Goal: Task Accomplishment & Management: Use online tool/utility

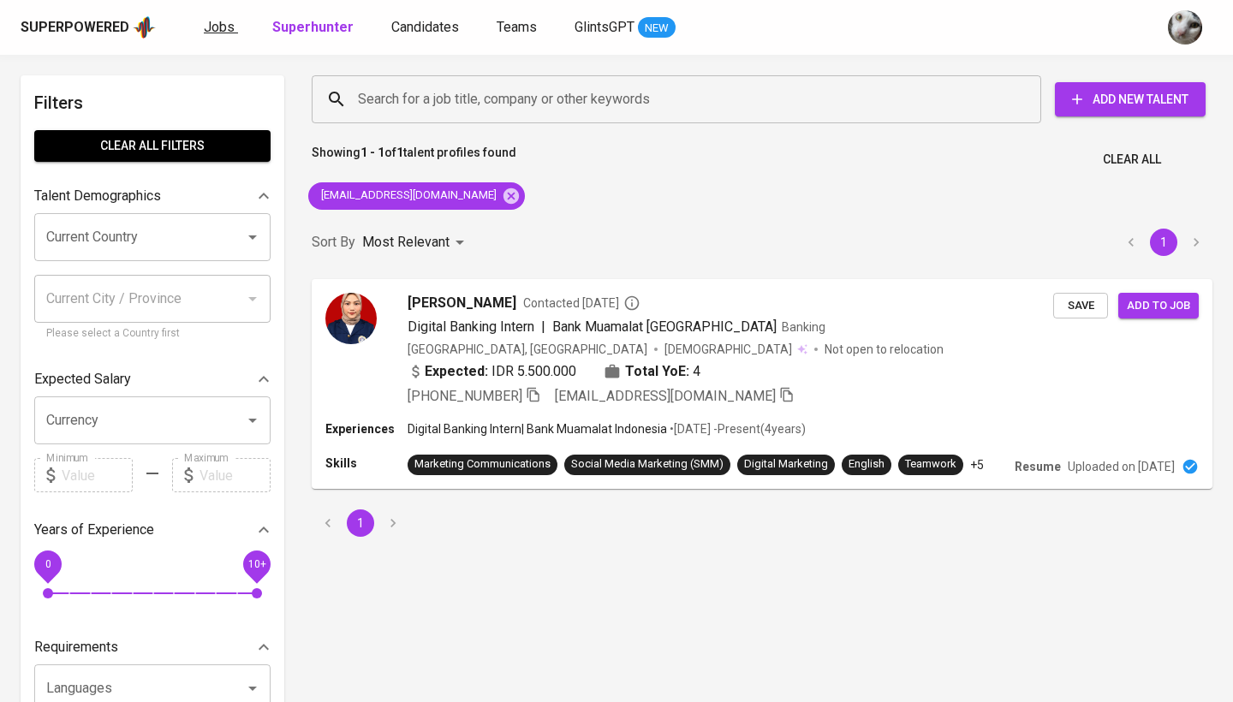
click at [204, 29] on span "Jobs" at bounding box center [219, 27] width 31 height 16
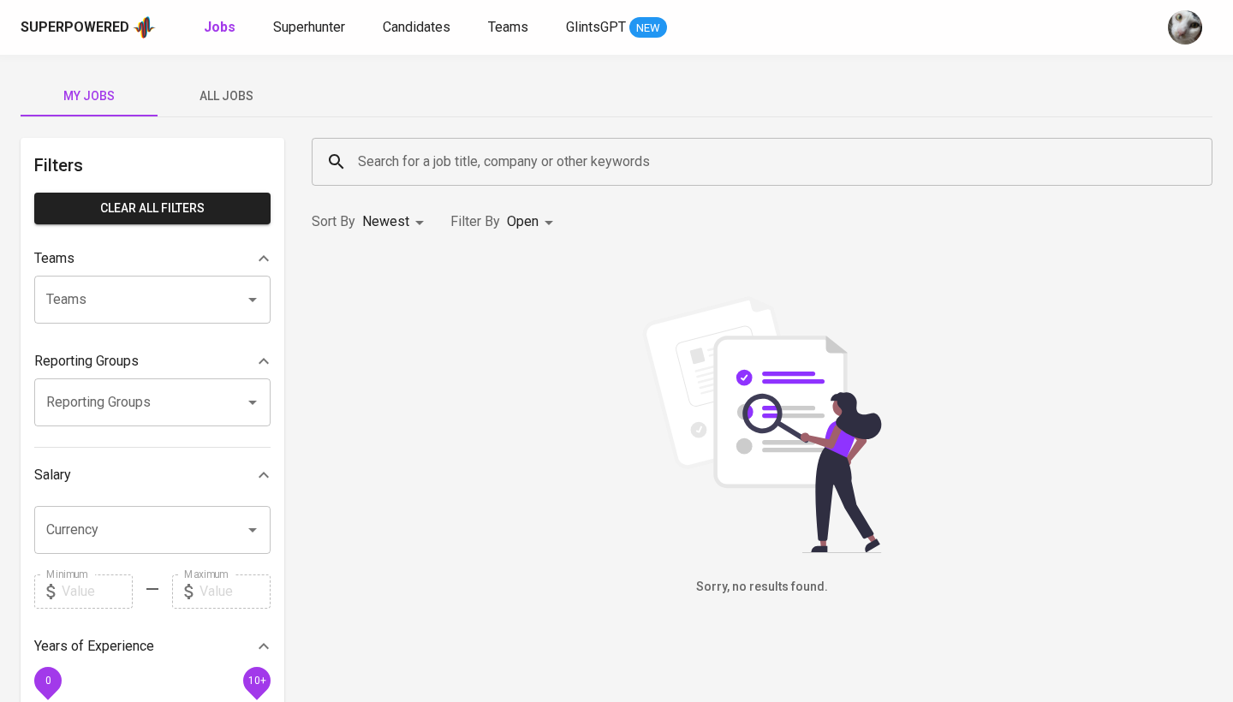
click at [245, 91] on span "All Jobs" at bounding box center [226, 96] width 116 height 21
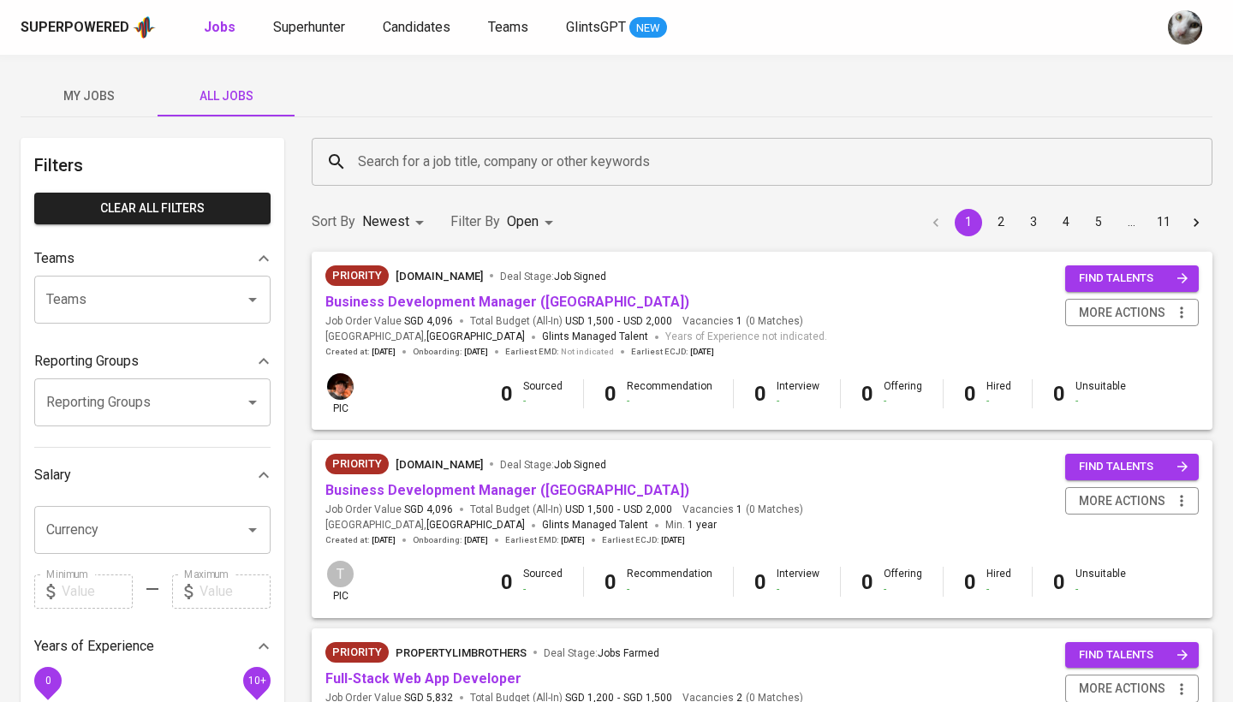
click at [398, 179] on div "Search for a job title, company or other keywords" at bounding box center [762, 162] width 901 height 48
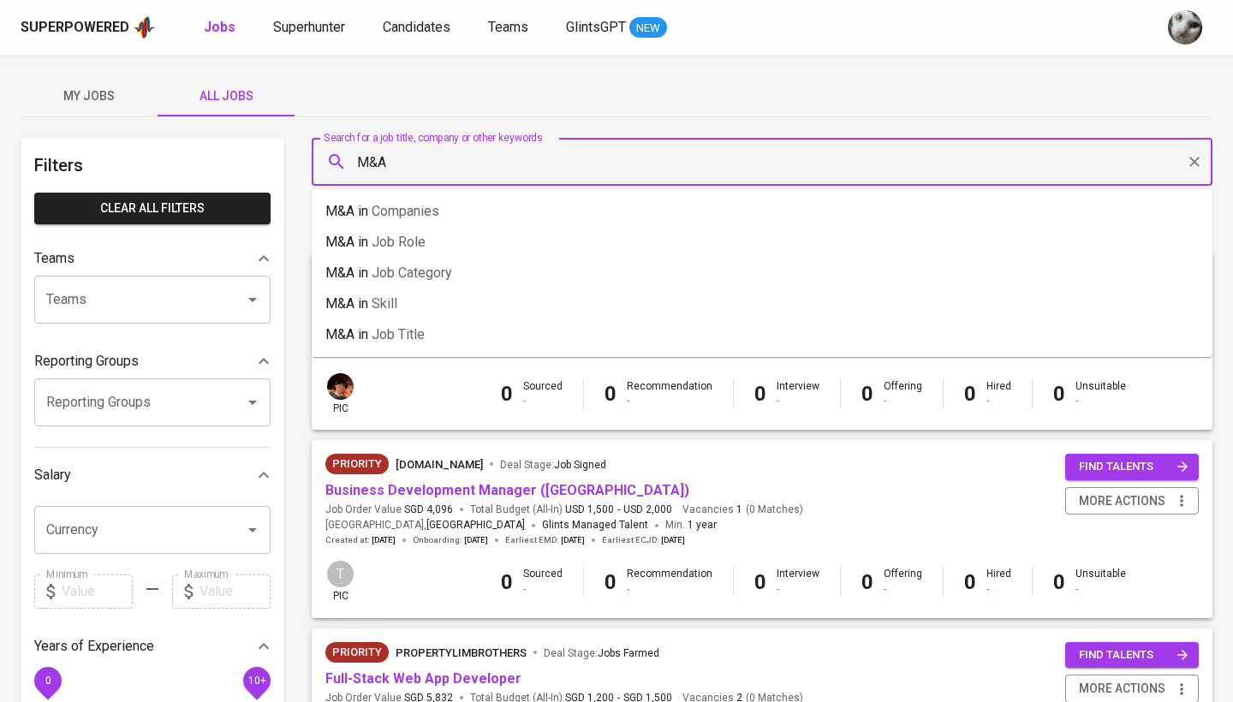
type input "M&A"
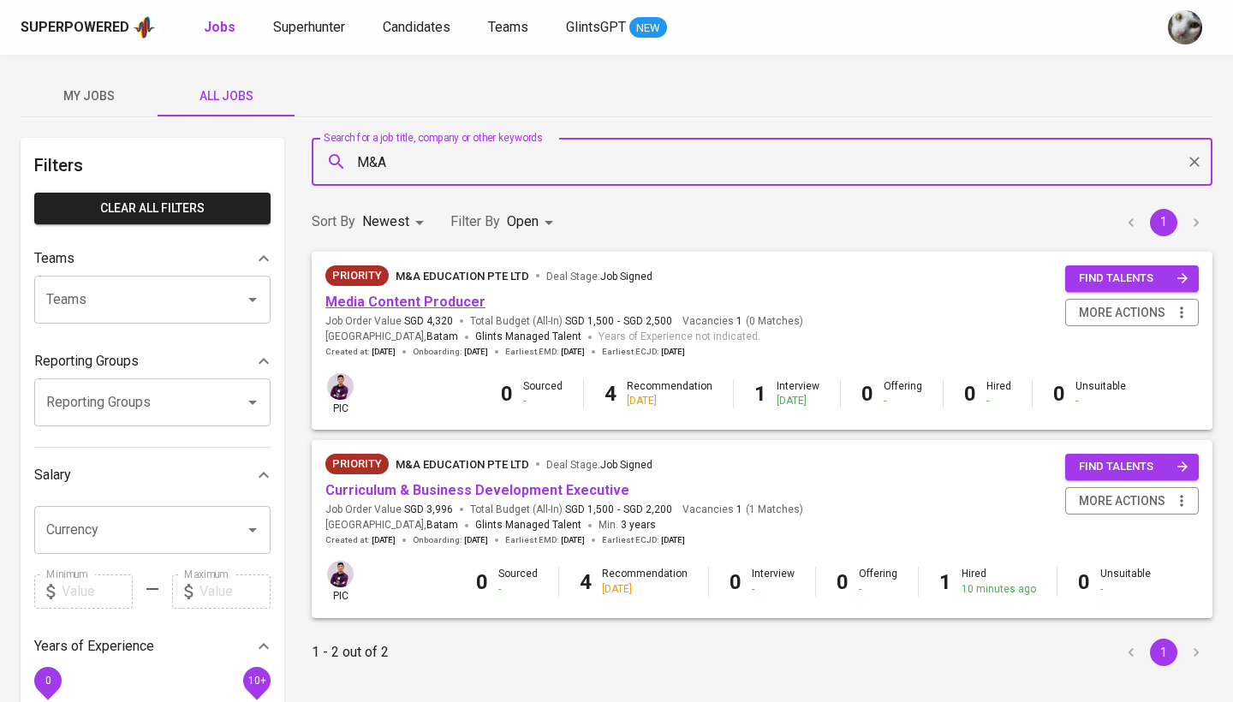
click at [404, 306] on link "Media Content Producer" at bounding box center [405, 302] width 160 height 16
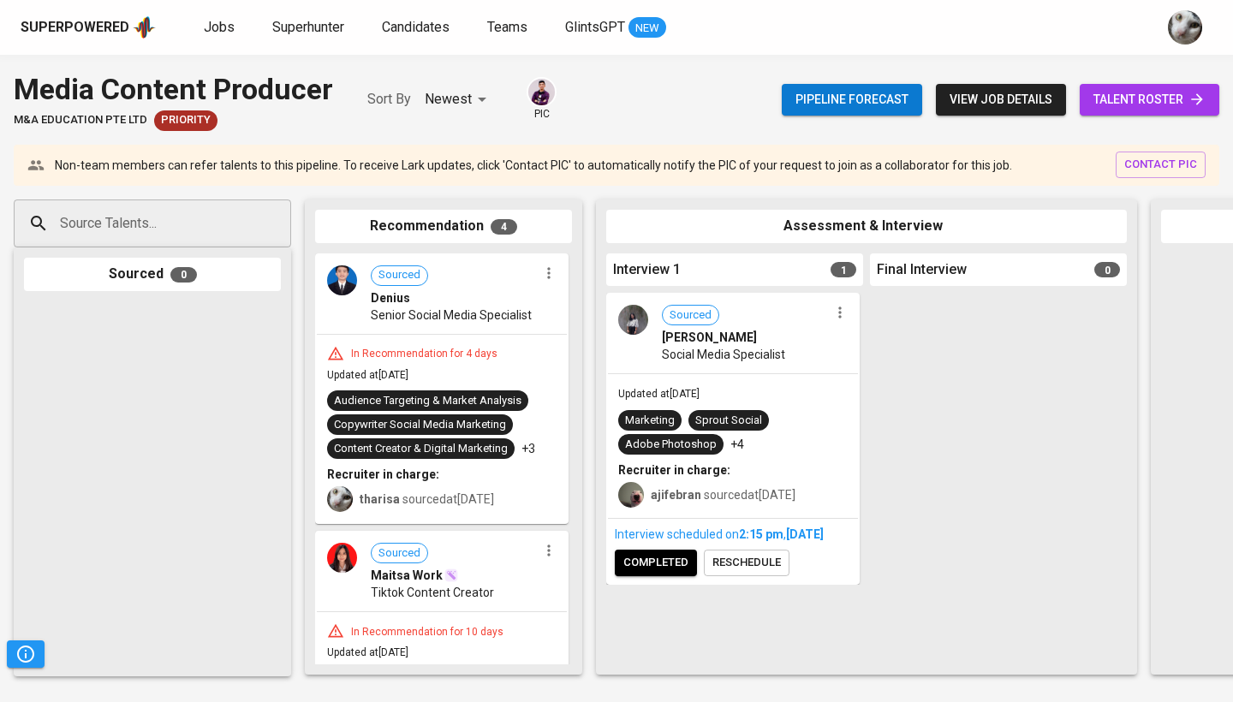
drag, startPoint x: 372, startPoint y: 35, endPoint x: 887, endPoint y: 478, distance: 679.7
click at [887, 482] on div at bounding box center [998, 479] width 257 height 372
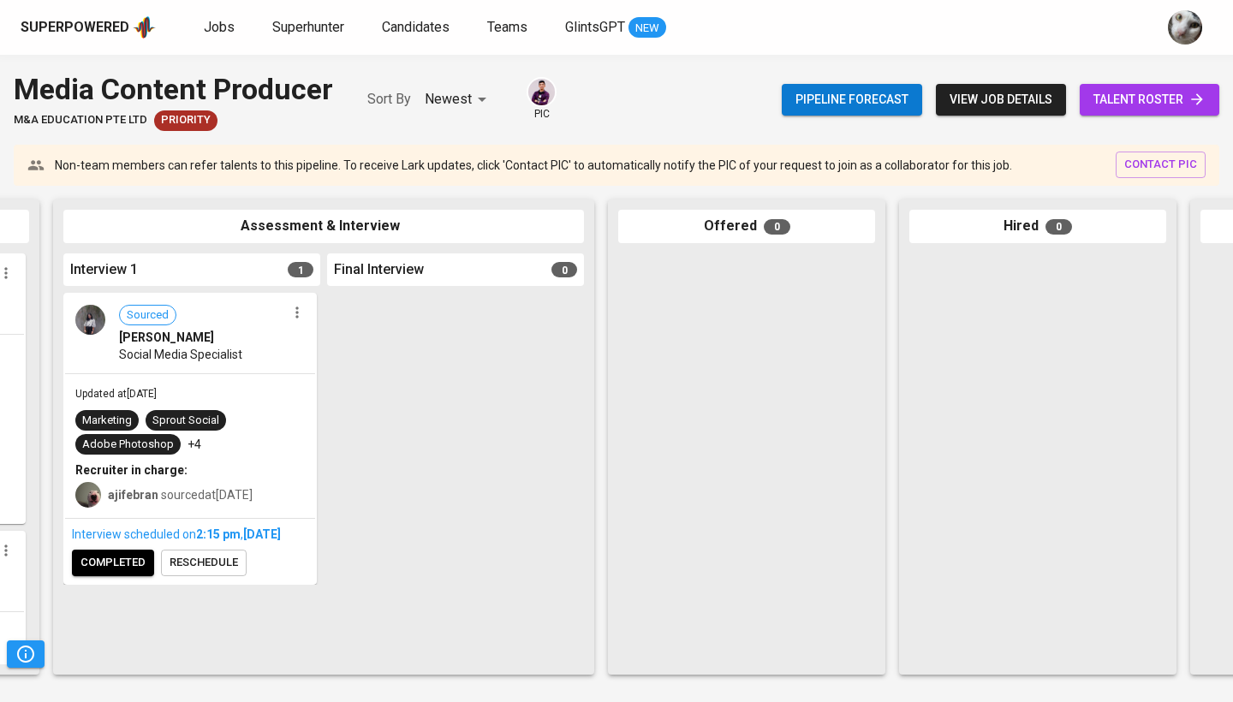
scroll to position [0, 575]
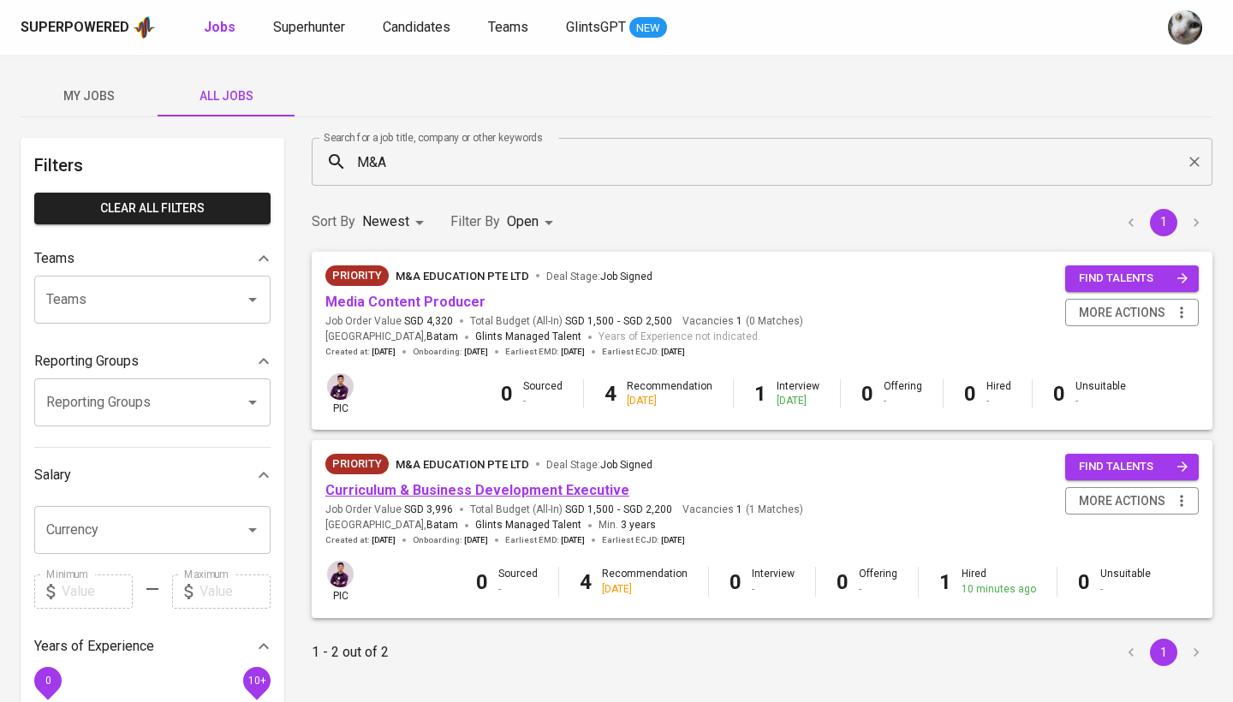
click at [491, 487] on link "Curriculum & Business Development Executive" at bounding box center [477, 490] width 304 height 16
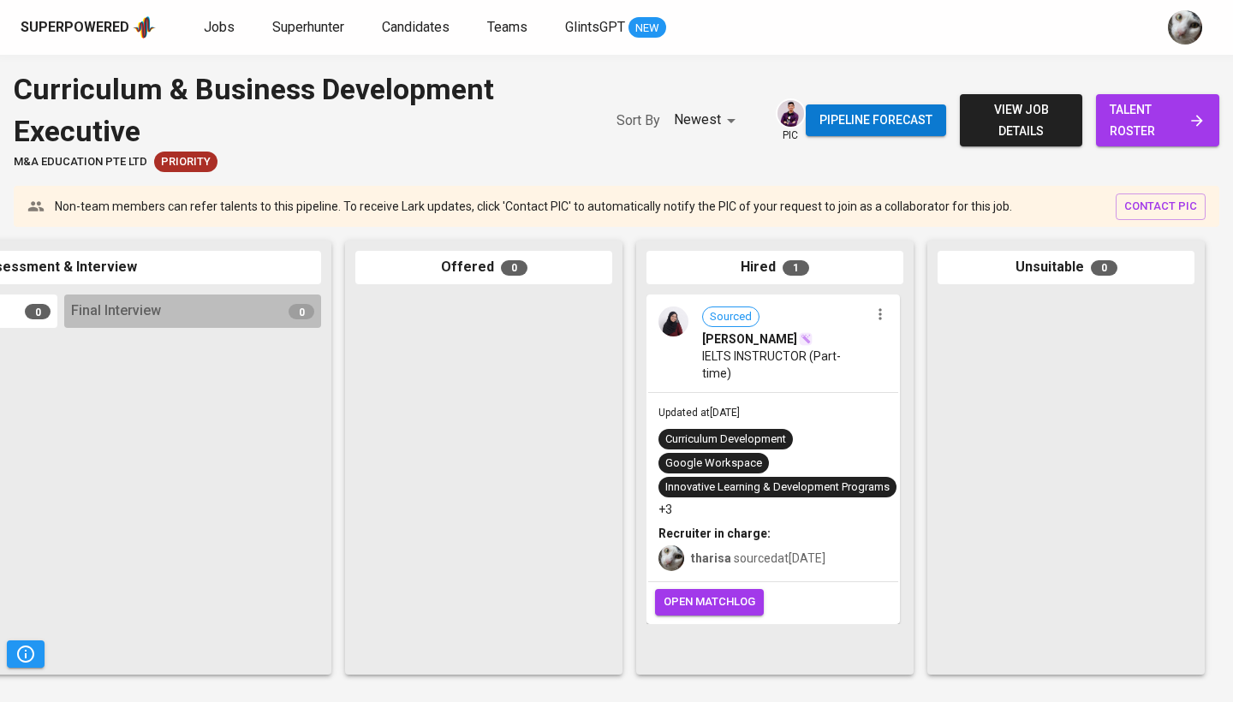
scroll to position [0, 806]
click at [714, 593] on button "open matchlog" at bounding box center [709, 602] width 109 height 27
click at [1143, 126] on span "talent roster" at bounding box center [1158, 120] width 96 height 42
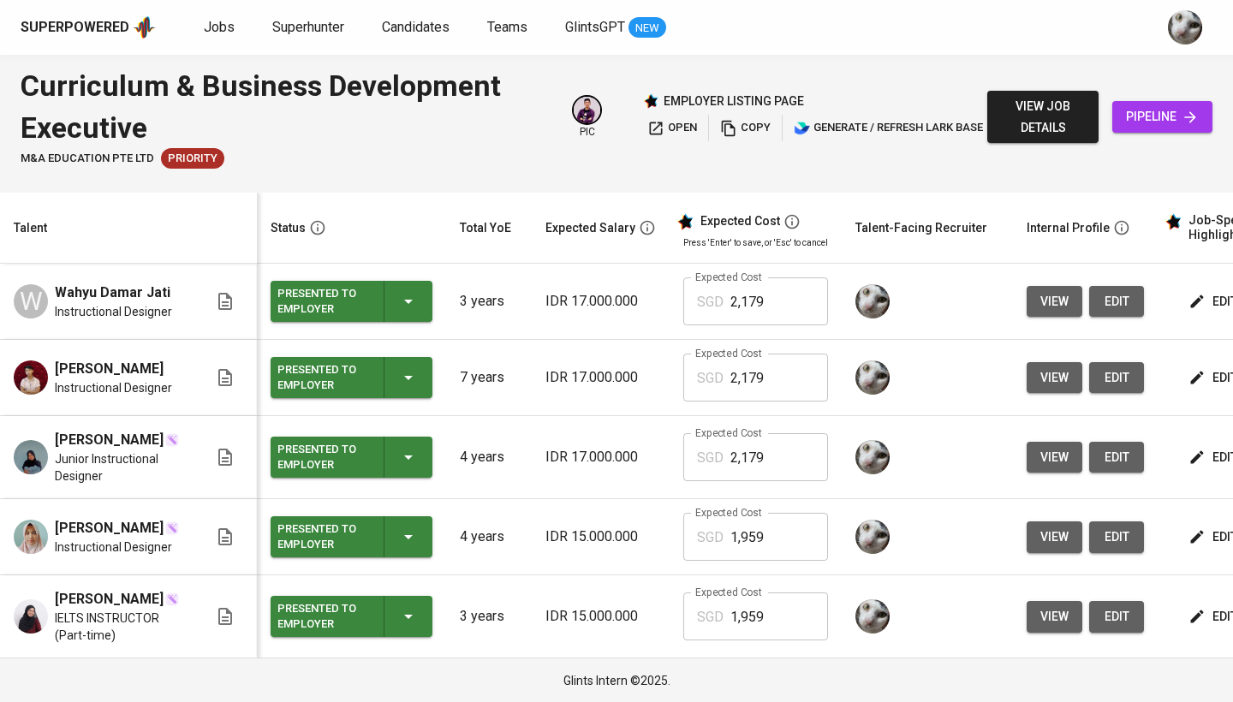
scroll to position [31, 0]
click at [1201, 615] on icon "button" at bounding box center [1197, 616] width 17 height 17
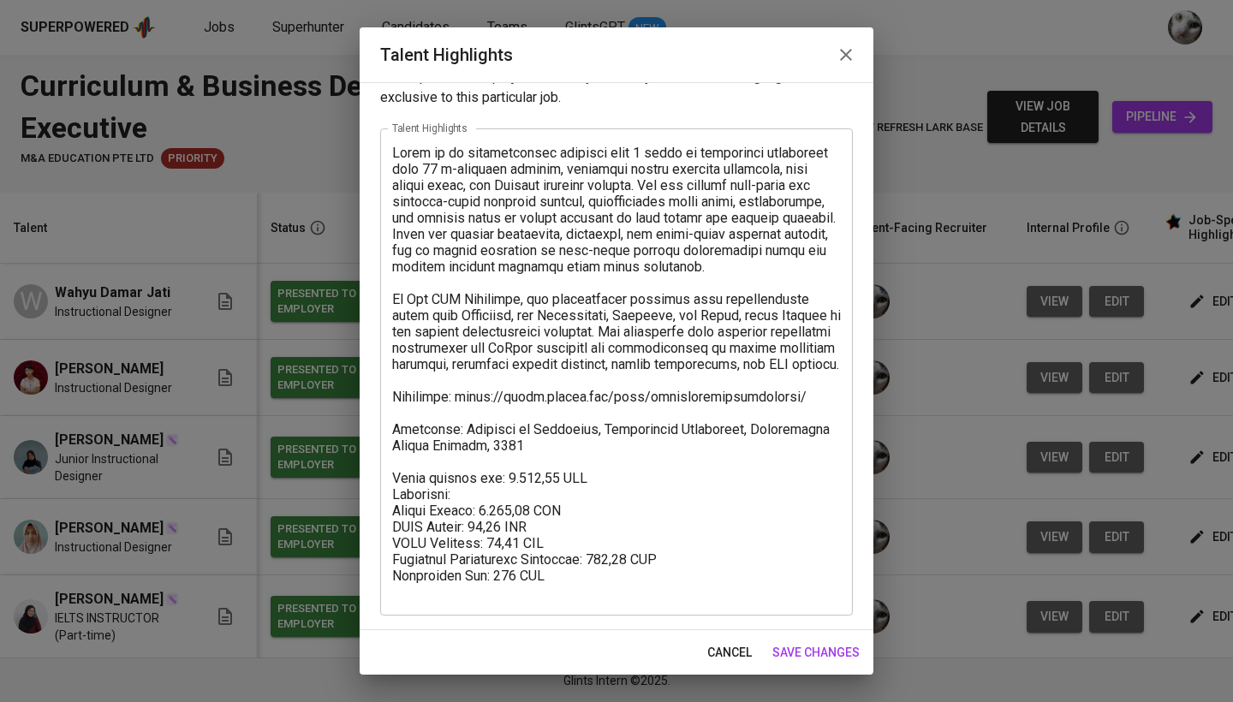
scroll to position [51, 0]
click at [741, 654] on span "cancel" at bounding box center [730, 652] width 45 height 21
